Goal: Information Seeking & Learning: Check status

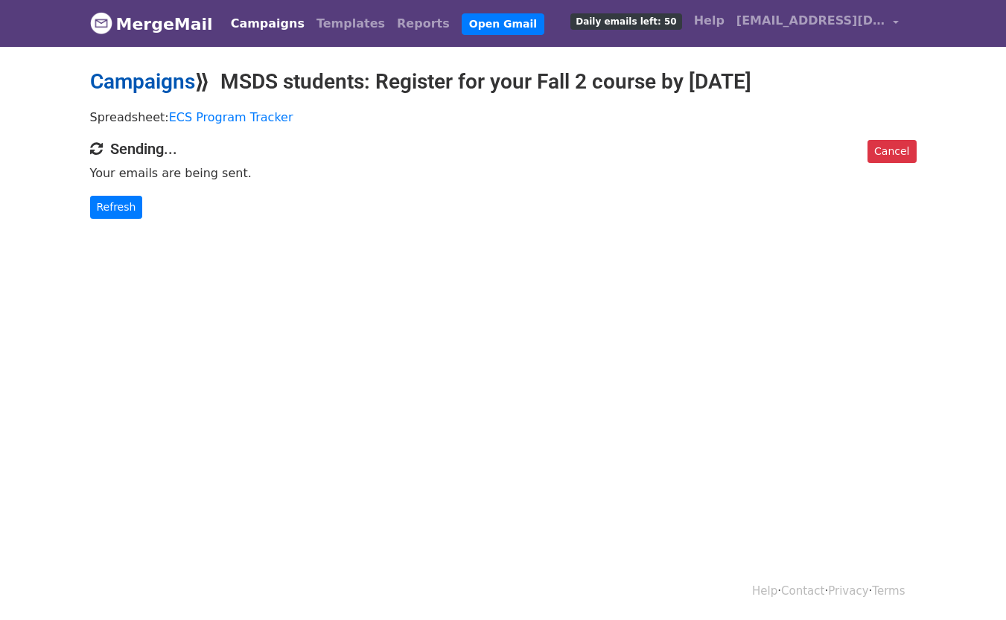
click at [179, 77] on link "Campaigns" at bounding box center [142, 81] width 105 height 25
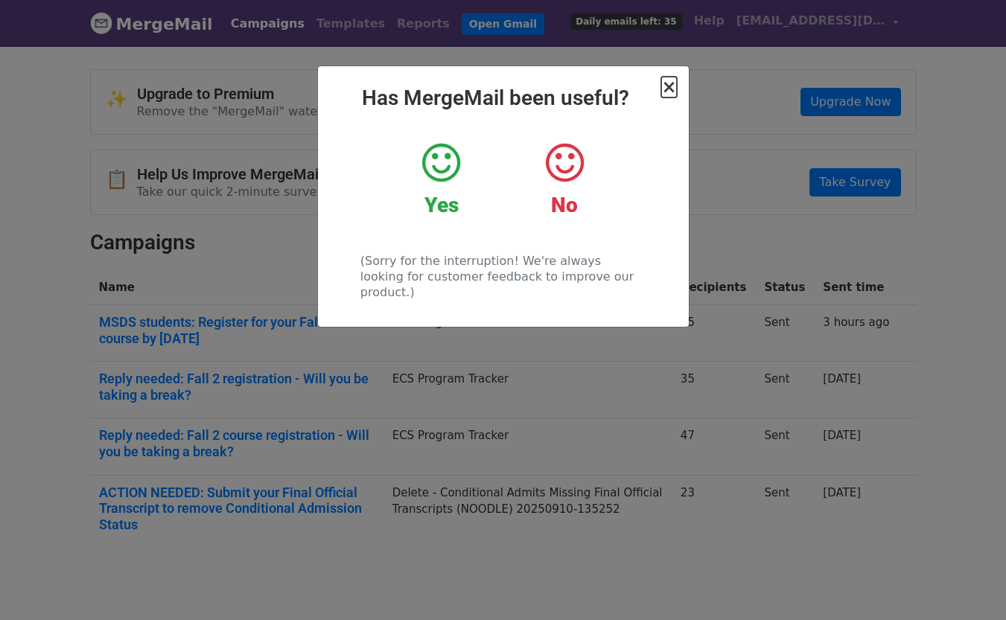
click at [666, 89] on span "×" at bounding box center [668, 87] width 15 height 21
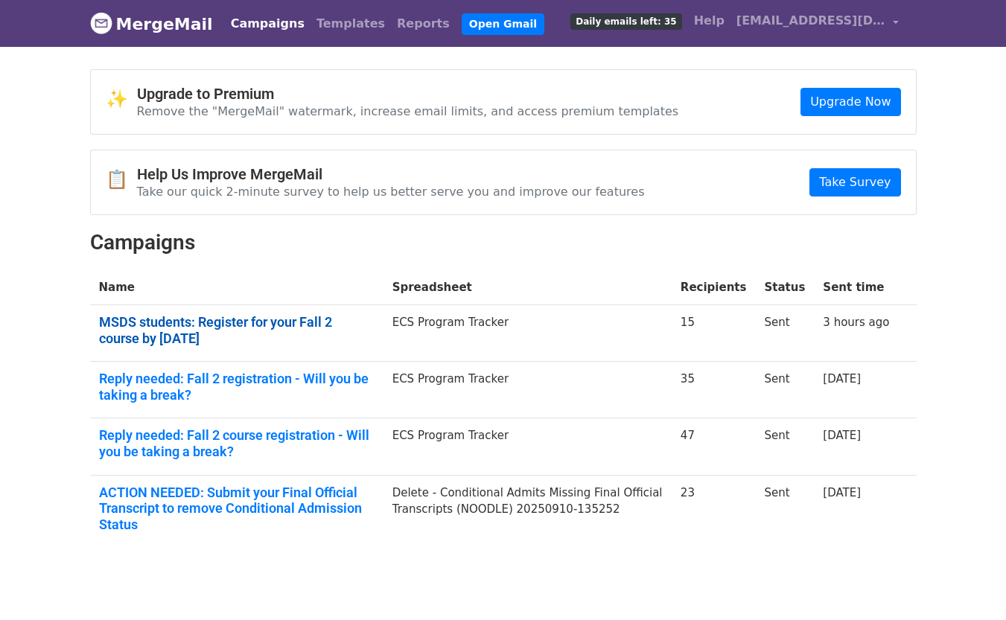
click at [314, 328] on link "MSDS students: Register for your Fall 2 course by Sunday, Oct 5" at bounding box center [236, 330] width 275 height 32
